Goal: Task Accomplishment & Management: Complete application form

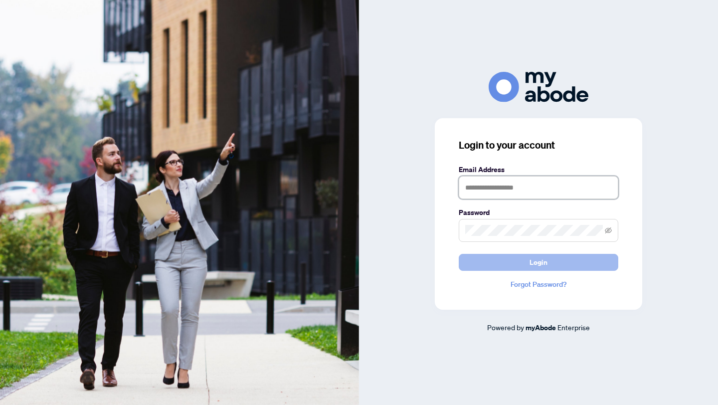
type input "**********"
click at [542, 264] on span "Login" at bounding box center [538, 262] width 18 height 16
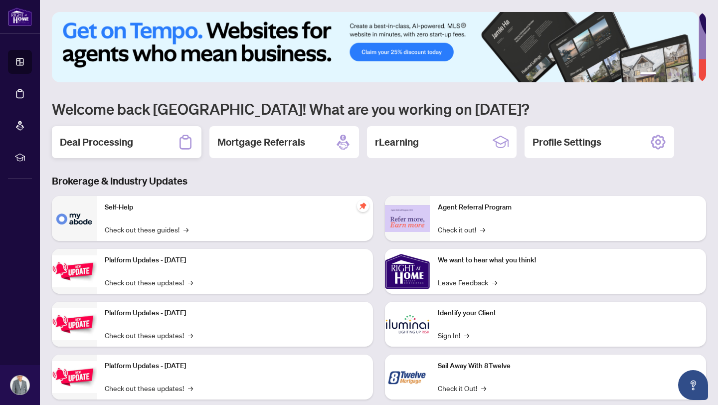
click at [100, 140] on h2 "Deal Processing" at bounding box center [96, 142] width 73 height 14
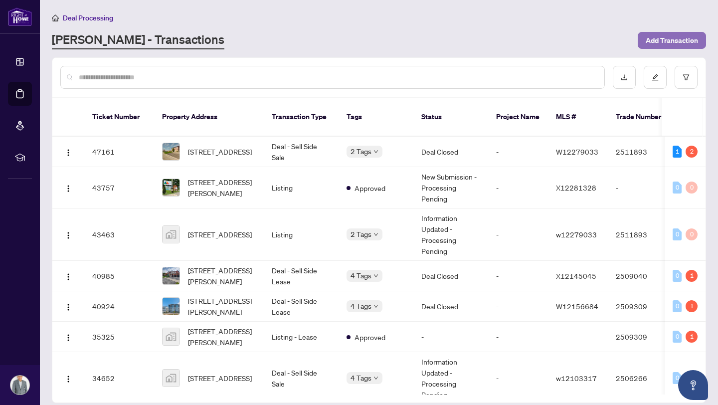
click at [669, 41] on span "Add Transaction" at bounding box center [671, 40] width 52 height 16
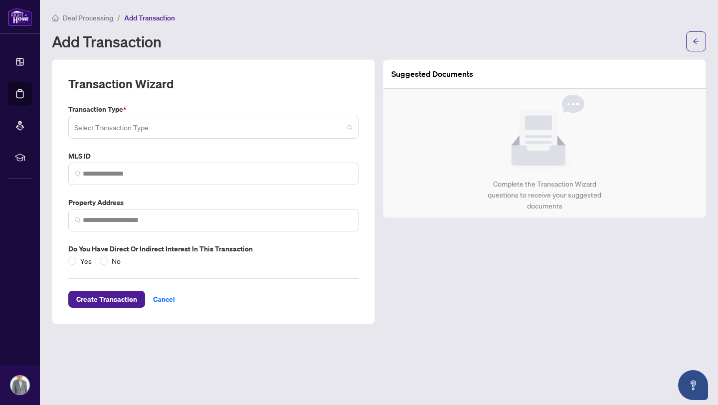
click at [349, 129] on span at bounding box center [213, 127] width 278 height 19
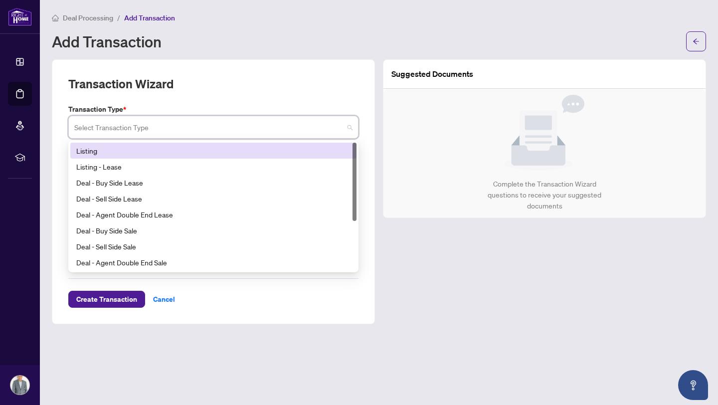
click at [98, 149] on div "Listing" at bounding box center [213, 150] width 274 height 11
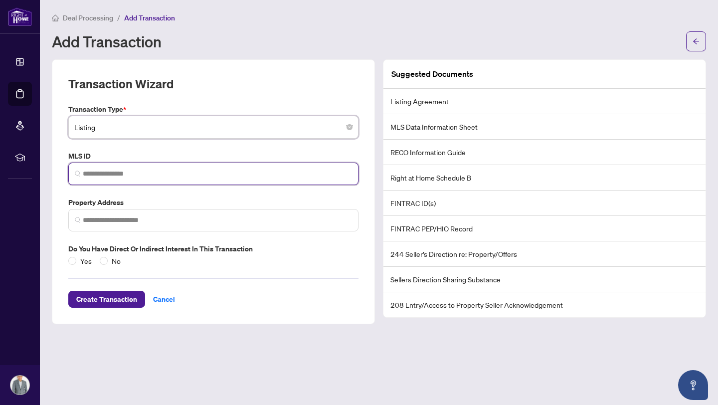
click at [123, 174] on input "search" at bounding box center [217, 173] width 269 height 10
paste input "*********"
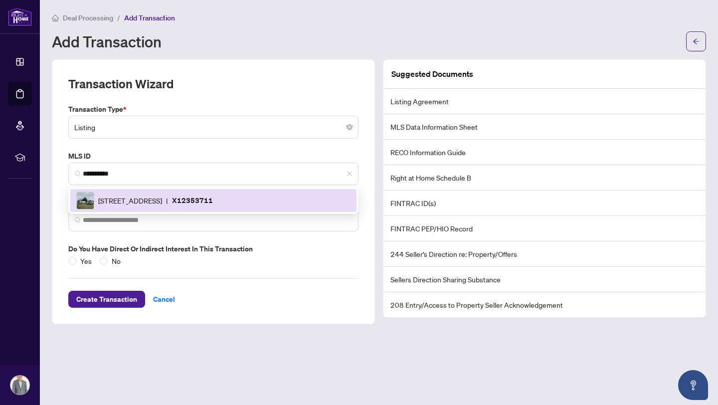
click at [262, 343] on main "Deal Processing / Add Transaction Add Transaction Transaction Wizard Transactio…" at bounding box center [379, 202] width 678 height 405
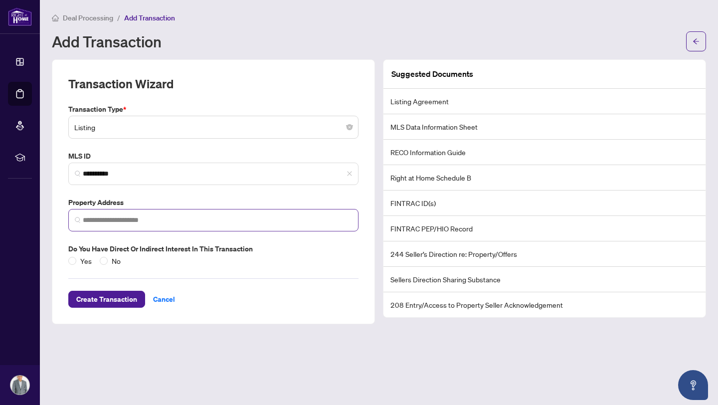
click at [133, 212] on span at bounding box center [213, 220] width 290 height 22
click at [128, 217] on input "search" at bounding box center [217, 220] width 269 height 10
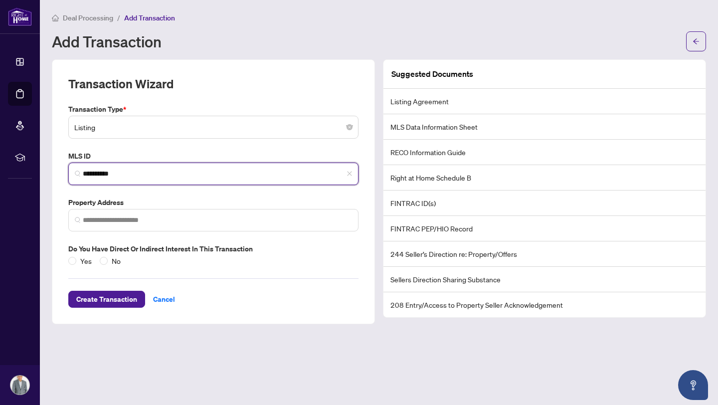
click at [103, 175] on input "*********" at bounding box center [217, 173] width 269 height 10
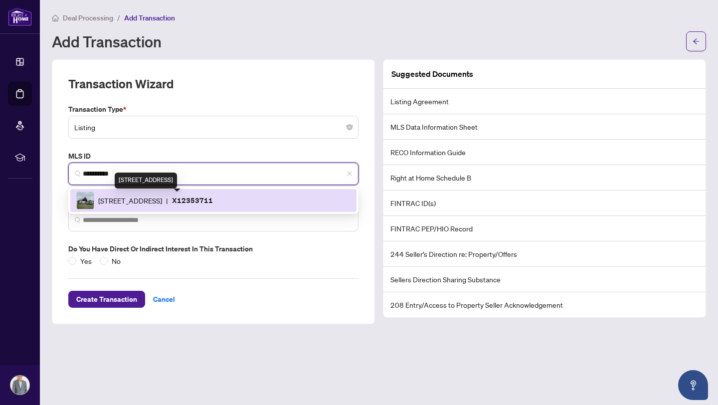
drag, startPoint x: 256, startPoint y: 199, endPoint x: 145, endPoint y: 195, distance: 110.2
click at [167, 193] on div "[STREET_ADDRESS] | X12353711" at bounding box center [213, 200] width 274 height 18
type input "*********"
type input "**********"
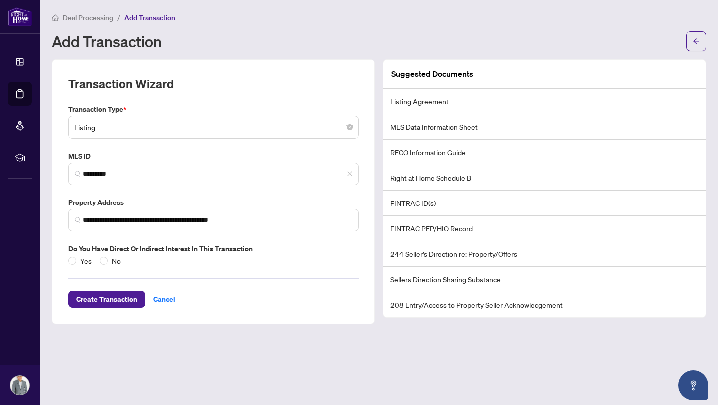
click at [302, 288] on div "Create Transaction Cancel" at bounding box center [213, 286] width 290 height 41
click at [103, 299] on span "Create Transaction" at bounding box center [106, 299] width 61 height 16
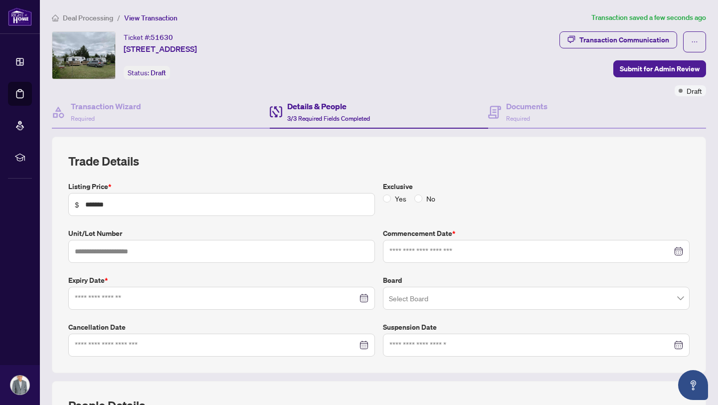
type input "**********"
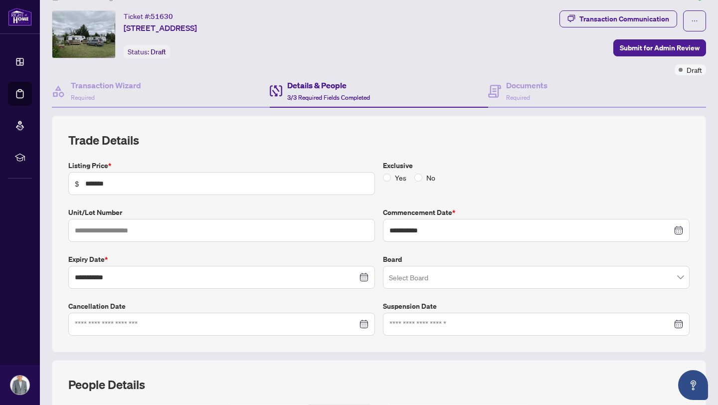
scroll to position [14, 0]
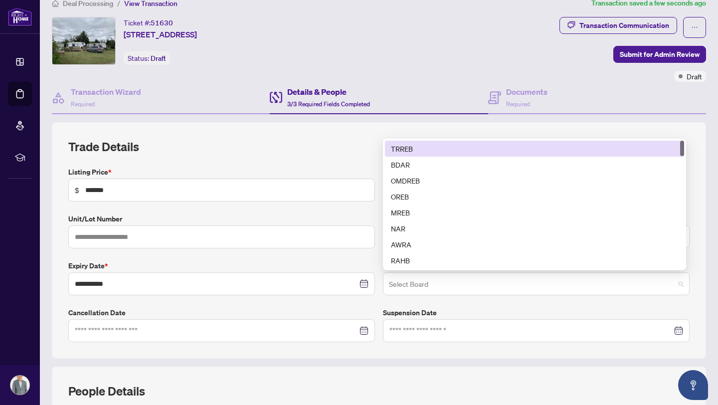
click at [673, 283] on span at bounding box center [536, 283] width 294 height 19
click at [409, 149] on div "TRREB" at bounding box center [534, 148] width 287 height 11
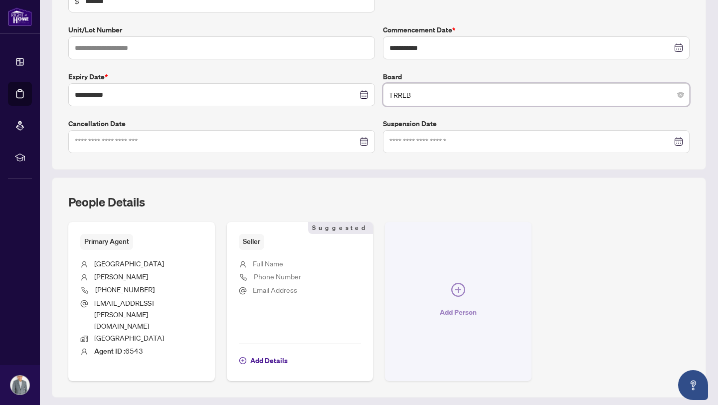
scroll to position [210, 0]
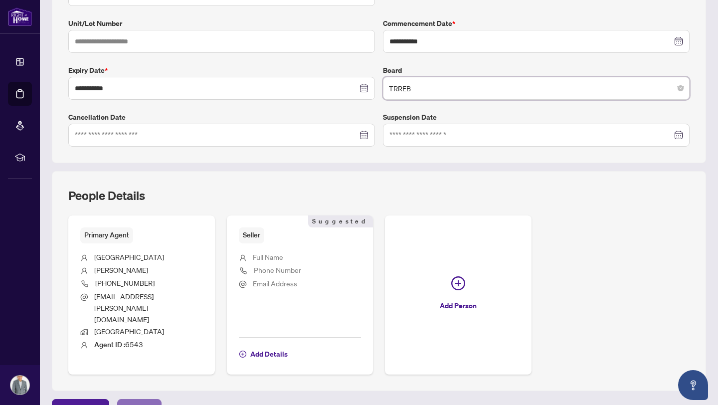
click at [134, 399] on span "Next Tab" at bounding box center [139, 407] width 28 height 16
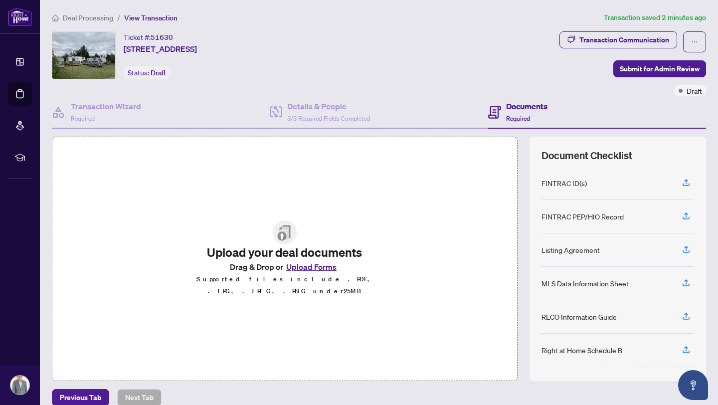
click at [301, 272] on button "Upload Forms" at bounding box center [311, 266] width 56 height 13
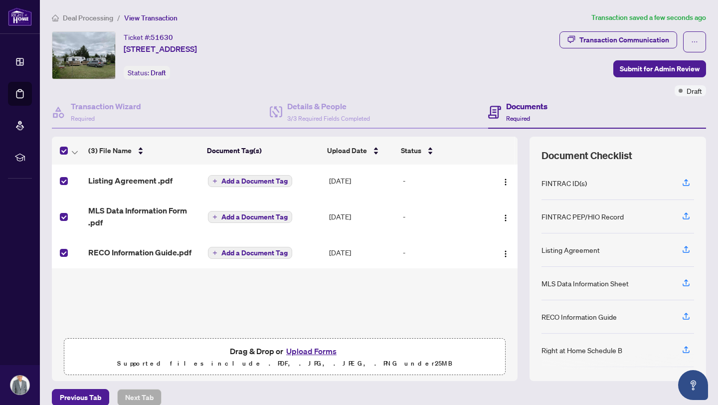
scroll to position [12, 0]
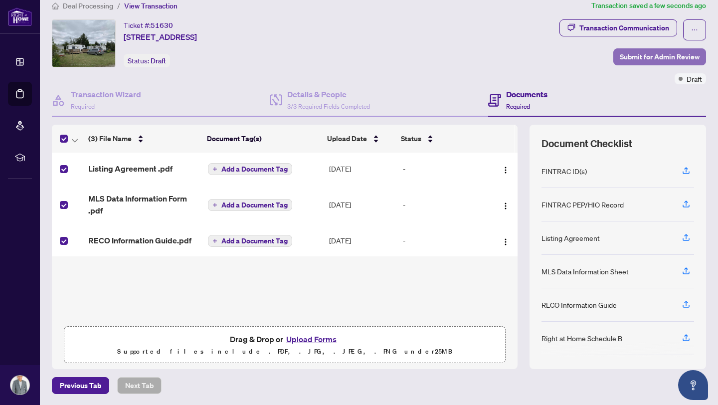
click at [624, 56] on span "Submit for Admin Review" at bounding box center [659, 57] width 80 height 16
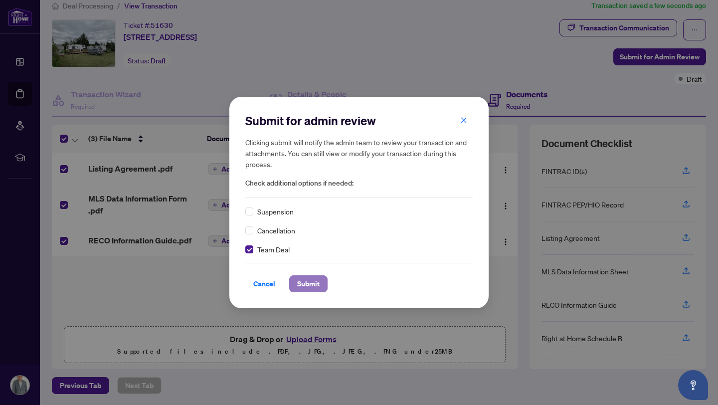
click at [307, 285] on span "Submit" at bounding box center [308, 284] width 22 height 16
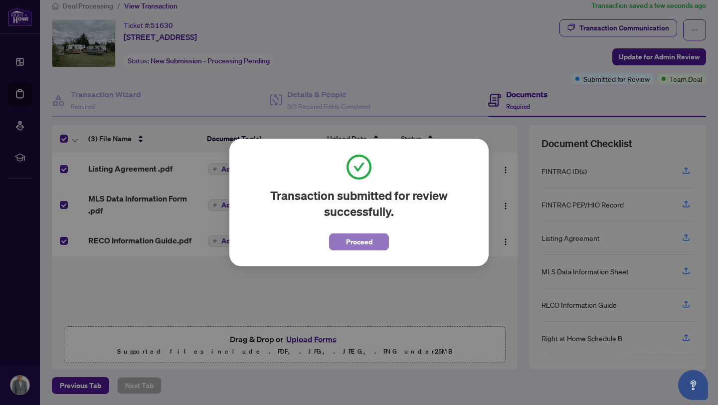
click at [357, 244] on span "Proceed" at bounding box center [359, 242] width 26 height 16
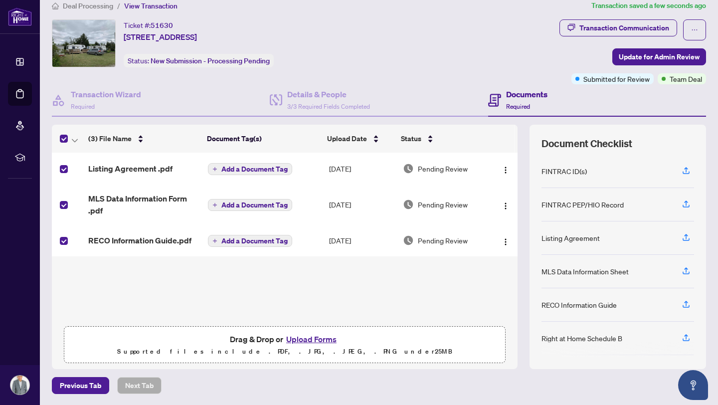
scroll to position [0, 0]
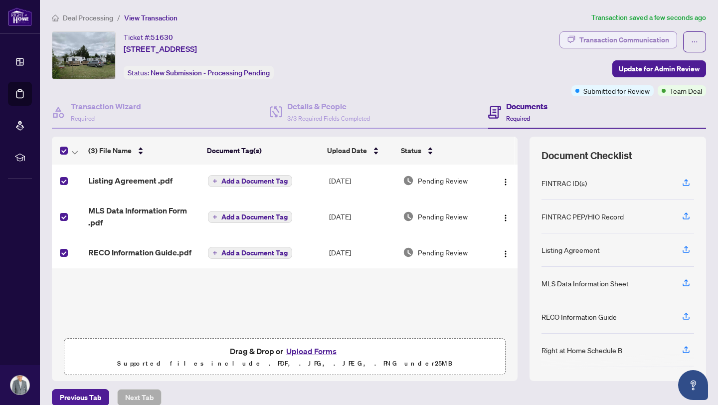
click at [629, 37] on div "Transaction Communication" at bounding box center [624, 40] width 90 height 16
